Goal: Transaction & Acquisition: Book appointment/travel/reservation

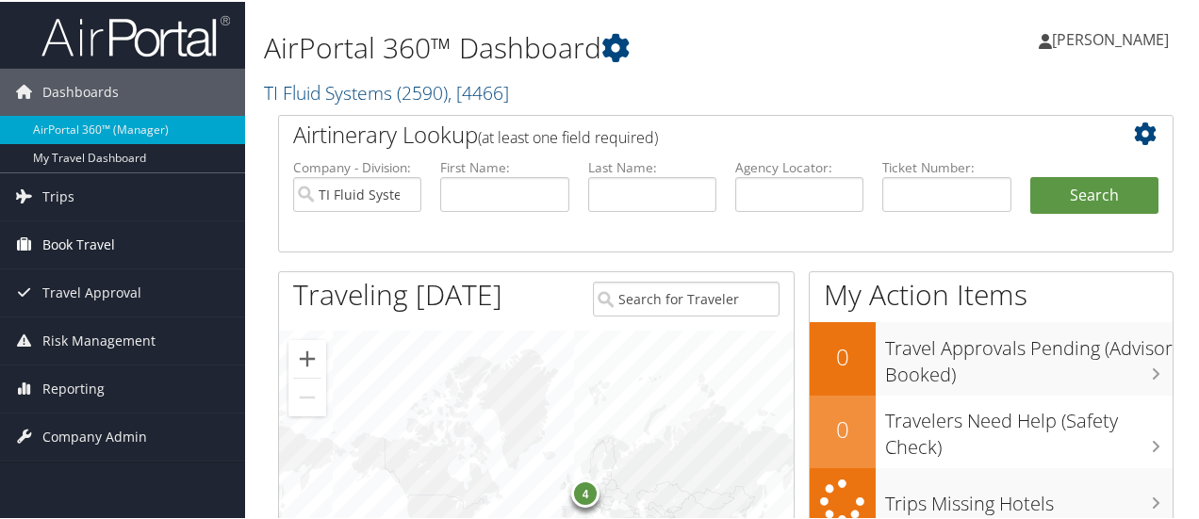
click at [97, 238] on span "Book Travel" at bounding box center [78, 243] width 73 height 47
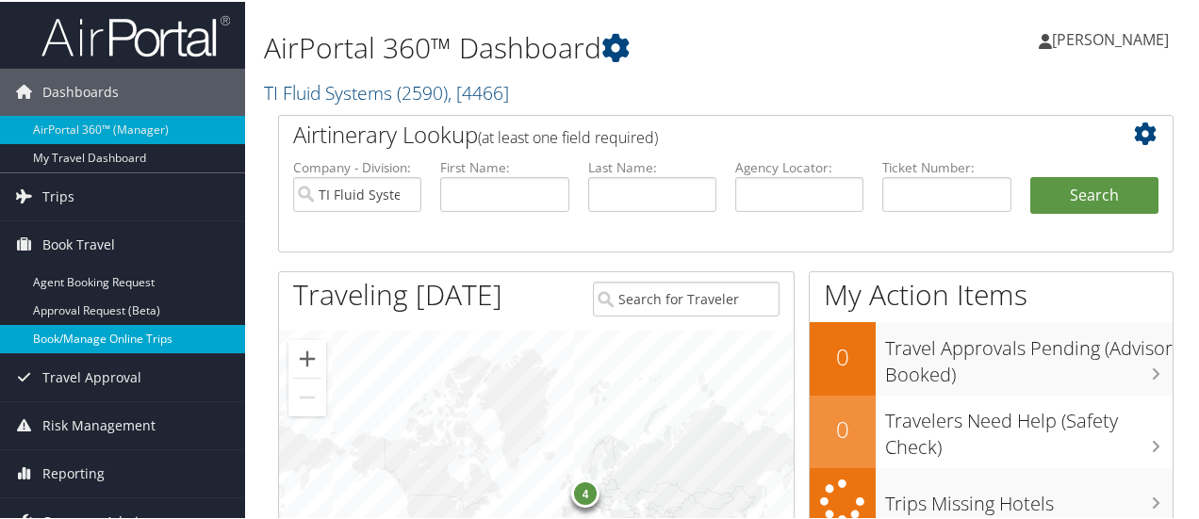
click at [87, 333] on link "Book/Manage Online Trips" at bounding box center [122, 337] width 245 height 28
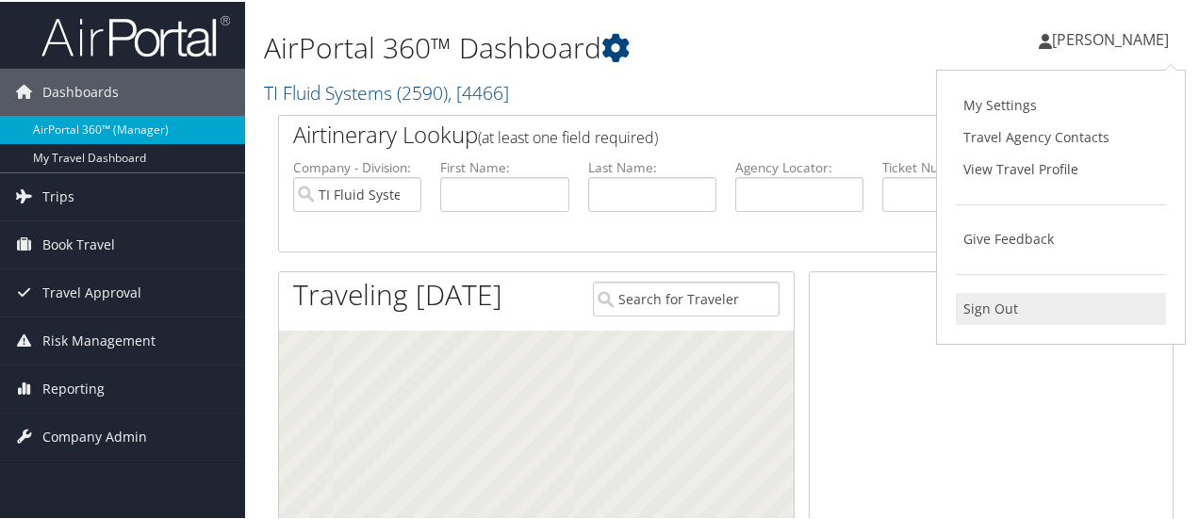
click at [991, 302] on link "Sign Out" at bounding box center [1060, 307] width 210 height 32
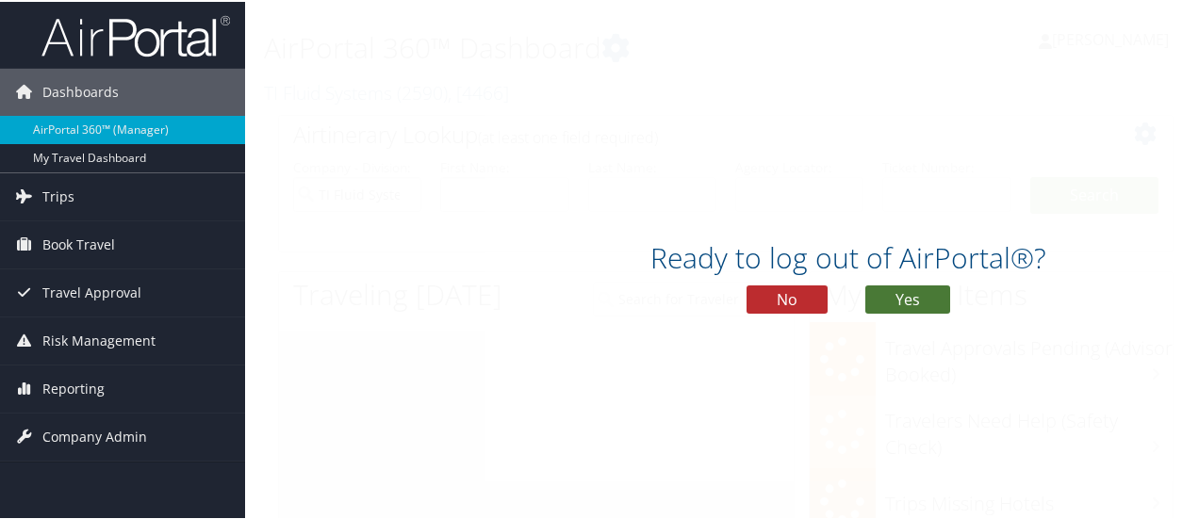
click at [944, 294] on button "Yes" at bounding box center [907, 298] width 85 height 28
